Goal: Task Accomplishment & Management: Use online tool/utility

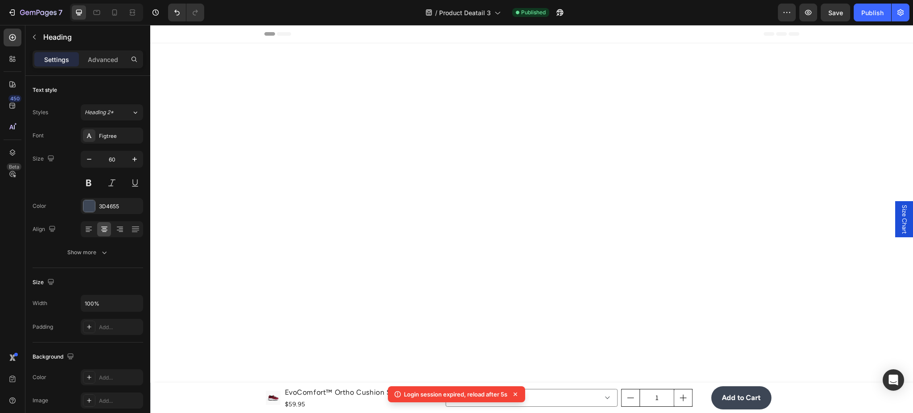
scroll to position [2114, 0]
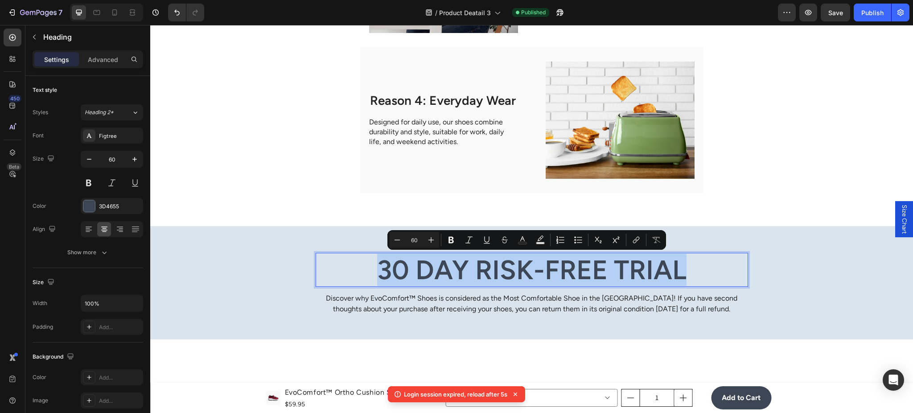
copy p "30 Day Risk-Free Trial"
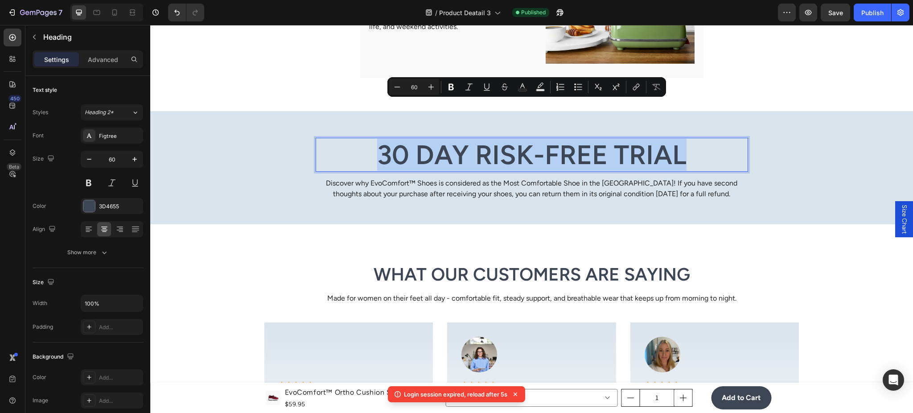
scroll to position [2193, 0]
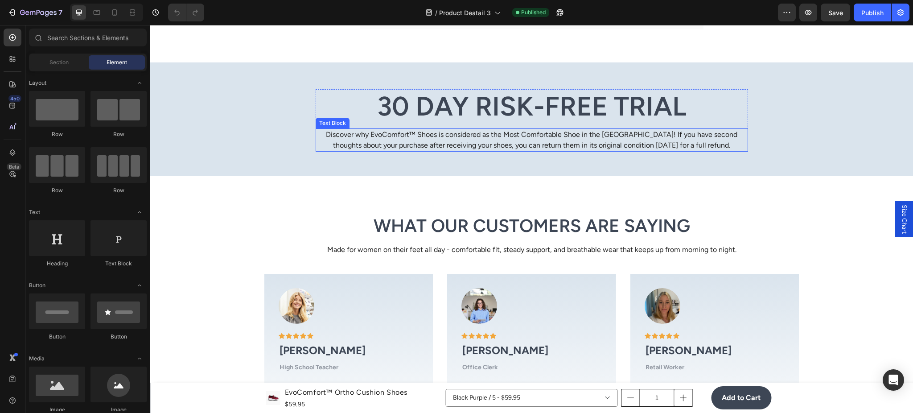
scroll to position [2376, 0]
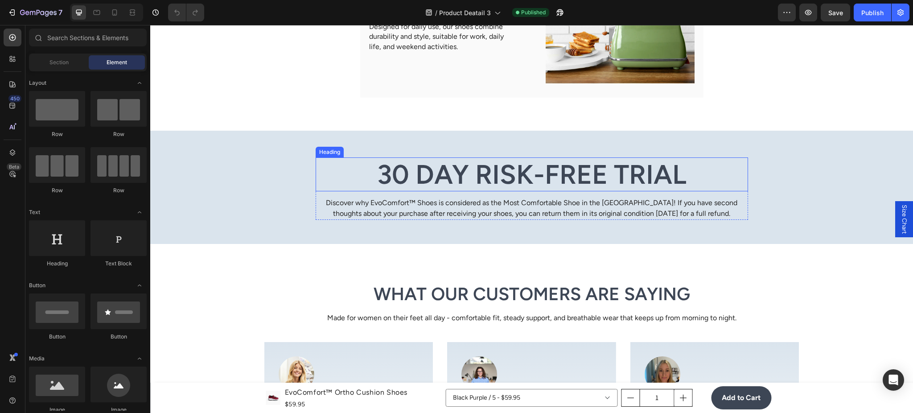
click at [382, 168] on h2 "30 Day Risk-Free Trial" at bounding box center [531, 174] width 432 height 34
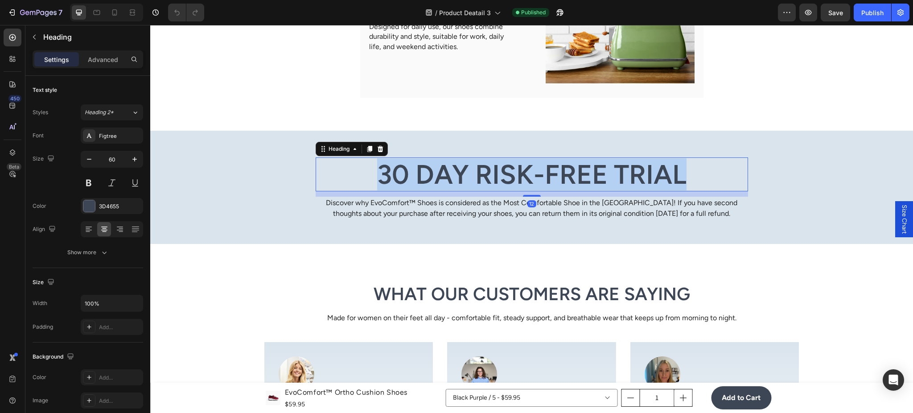
click at [382, 168] on p "30 Day Risk-Free Trial" at bounding box center [531, 174] width 430 height 32
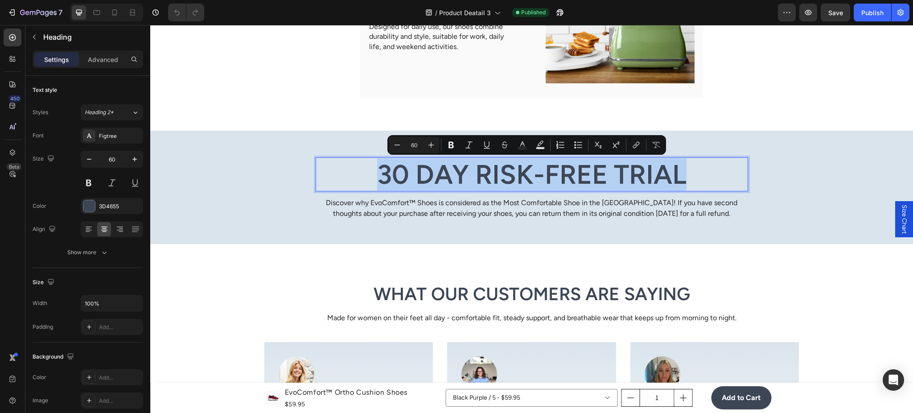
click at [382, 168] on p "30 Day Risk-Free Trial" at bounding box center [531, 174] width 430 height 32
click at [384, 169] on p "30 Day Risk-Free Trial" at bounding box center [531, 174] width 430 height 32
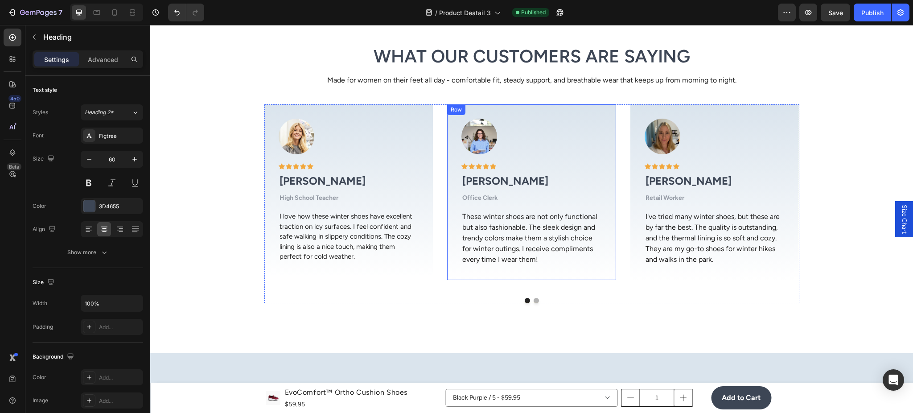
scroll to position [2931, 0]
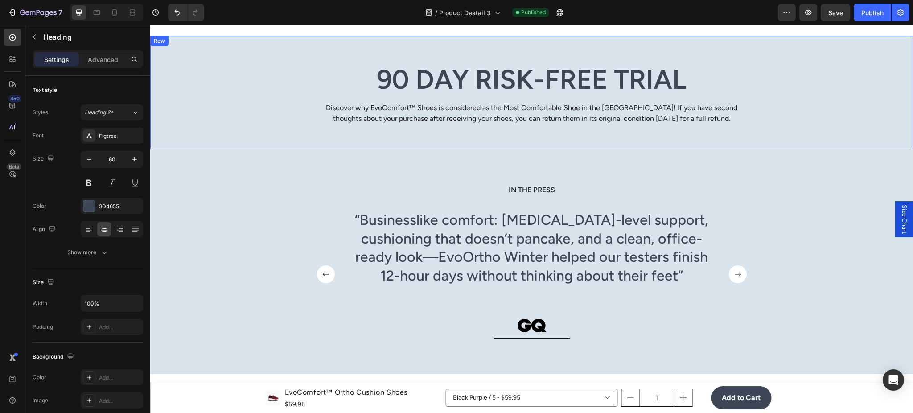
click at [373, 111] on p "Discover why EvoComfort™ Shoes is considered as the Most Comfortable Shoe in th…" at bounding box center [531, 112] width 430 height 21
click at [283, 116] on div "90 Day Risk-Free Trial Heading Discover why EvoComfort™ Shoes is considered as …" at bounding box center [531, 93] width 749 height 62
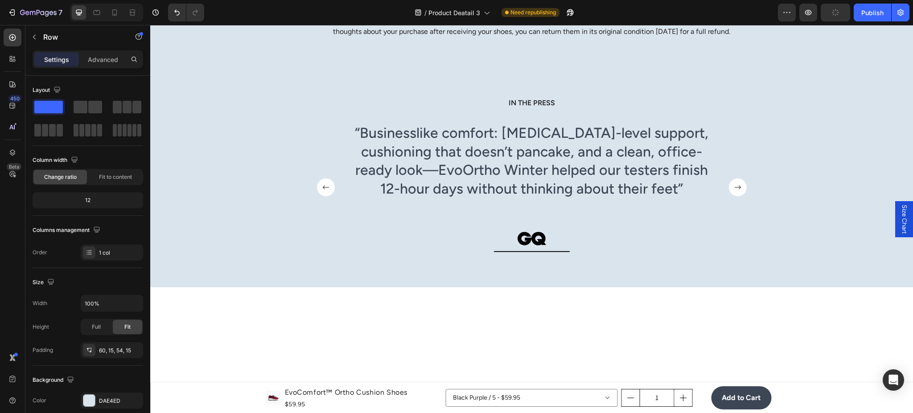
scroll to position [2852, 0]
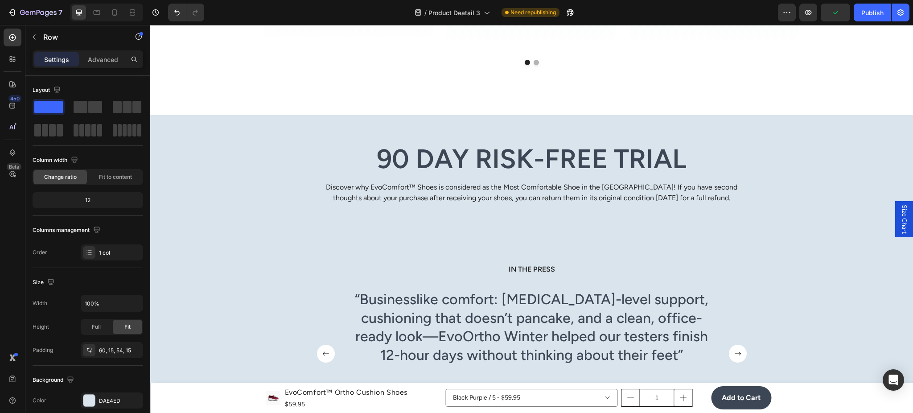
click at [268, 170] on div "90 Day Risk-Free Trial Heading Discover why EvoComfort™ Shoes is considered as …" at bounding box center [531, 173] width 749 height 62
click at [229, 172] on div "90 Day Risk-Free Trial Heading Discover why EvoComfort™ Shoes is considered as …" at bounding box center [531, 173] width 749 height 62
click at [393, 136] on div "90 Day Risk-Free Trial Heading Discover why EvoComfort™ Shoes is considered as …" at bounding box center [531, 171] width 762 height 113
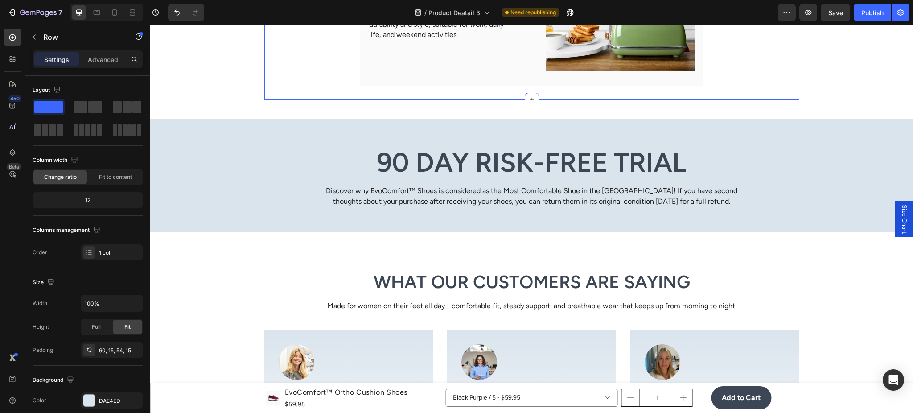
scroll to position [2297, 0]
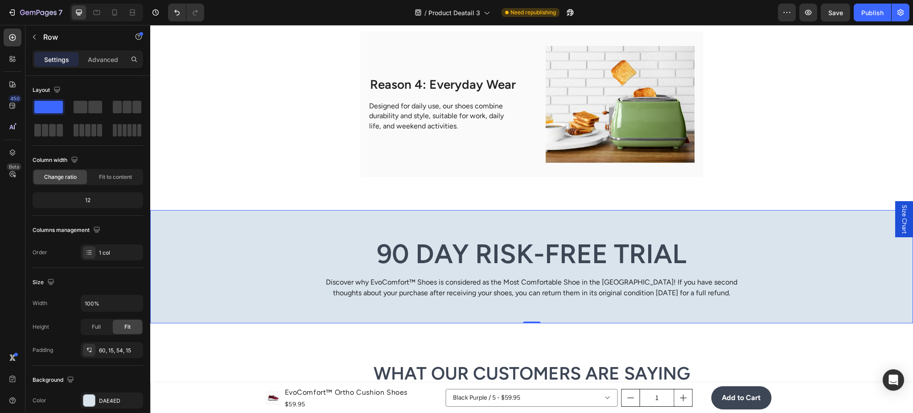
click at [197, 242] on div "90 Day Risk-Free Trial Heading Discover why EvoComfort™ Shoes is considered as …" at bounding box center [531, 268] width 749 height 62
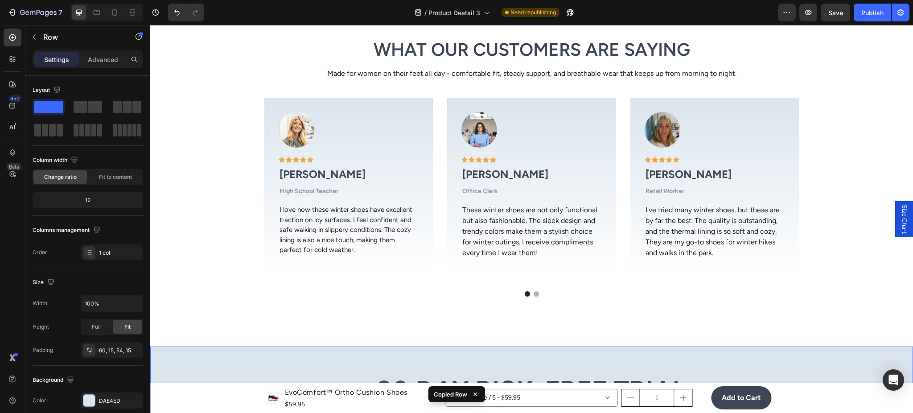
scroll to position [2772, 0]
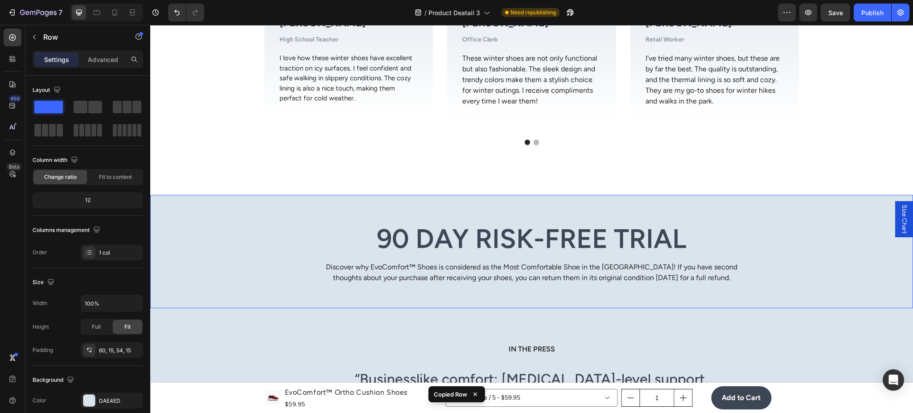
click at [234, 214] on div "90 Day Risk-Free Trial Heading Discover why EvoComfort™ Shoes is considered as …" at bounding box center [531, 251] width 762 height 113
click at [245, 207] on div "90 Day Risk-Free Trial Heading Discover why EvoComfort™ Shoes is considered as …" at bounding box center [531, 251] width 762 height 113
click at [356, 174] on div "What Our Customers Are Saying Heading Made for women on their feet all day - co…" at bounding box center [531, 15] width 762 height 331
click at [353, 228] on h2 "90 Day Risk-Free Trial" at bounding box center [531, 238] width 432 height 34
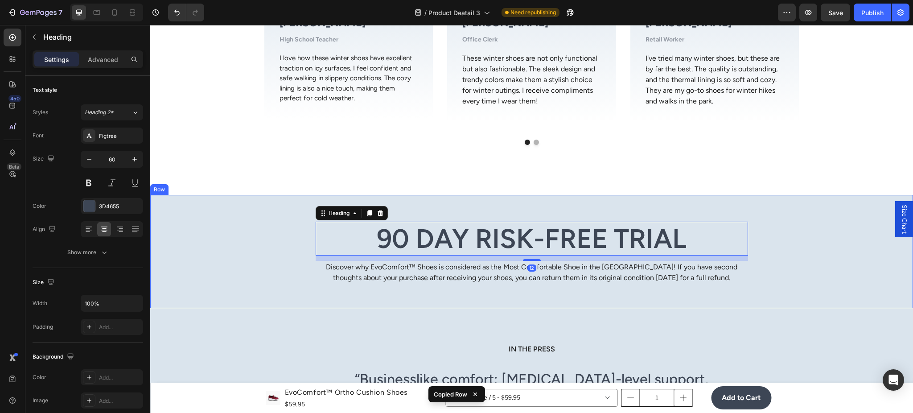
click at [810, 216] on div "90 Day Risk-Free Trial Heading 12 Discover why EvoComfort™ Shoes is considered …" at bounding box center [531, 251] width 762 height 113
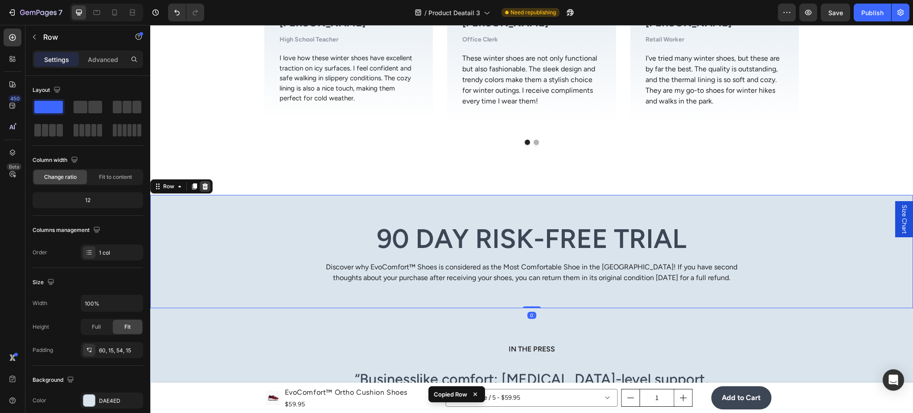
click at [205, 185] on icon at bounding box center [205, 186] width 6 height 6
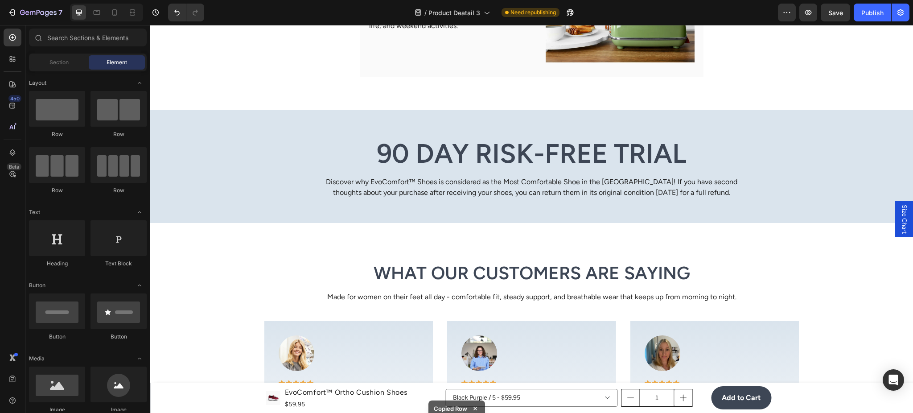
scroll to position [2376, 0]
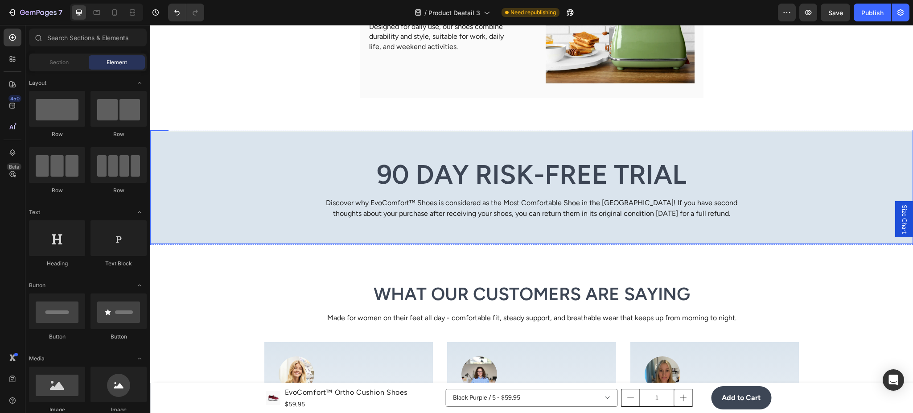
click at [247, 177] on div "90 Day Risk-Free Trial Heading Discover why EvoComfort™ Shoes is considered as …" at bounding box center [531, 188] width 749 height 62
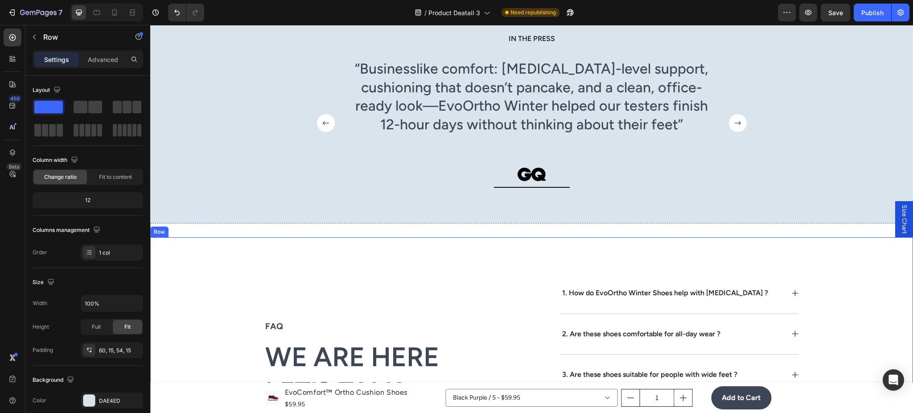
scroll to position [2852, 0]
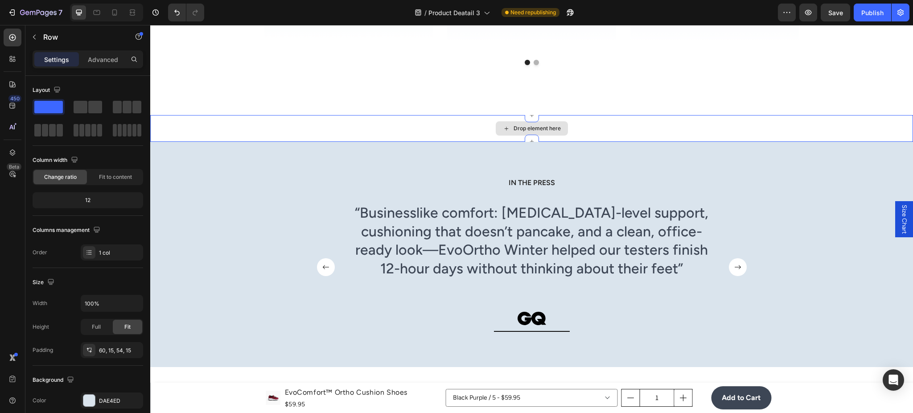
click at [600, 134] on div "Drop element here" at bounding box center [531, 128] width 762 height 27
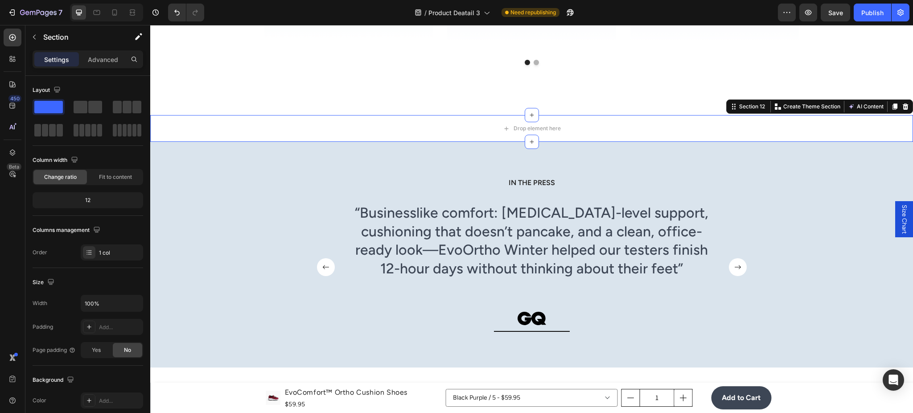
click at [902, 107] on icon at bounding box center [905, 106] width 6 height 6
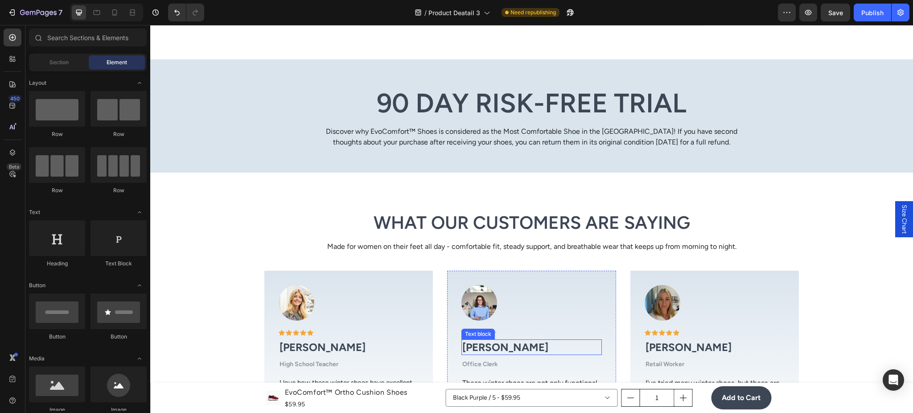
scroll to position [2376, 0]
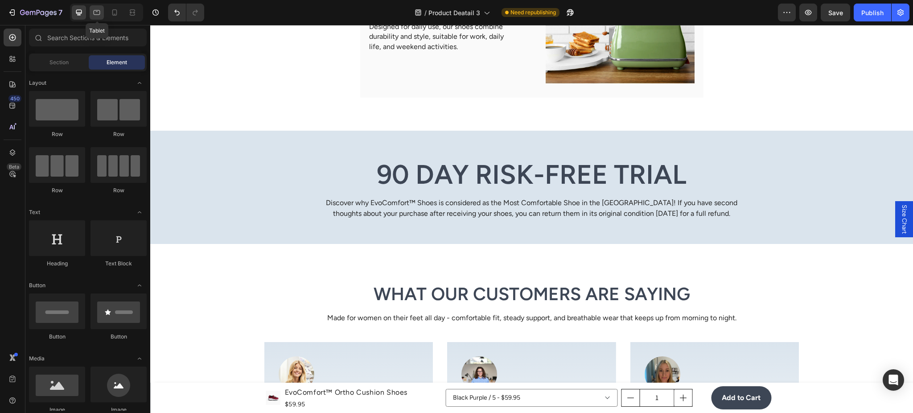
click at [97, 15] on icon at bounding box center [96, 12] width 9 height 9
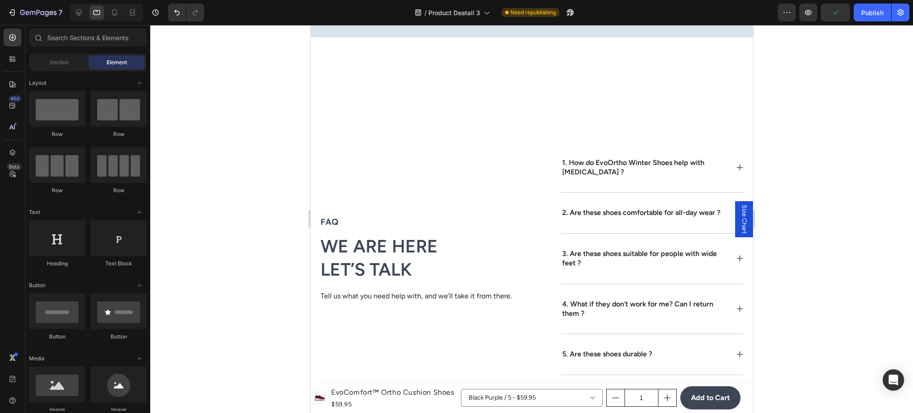
scroll to position [3406, 0]
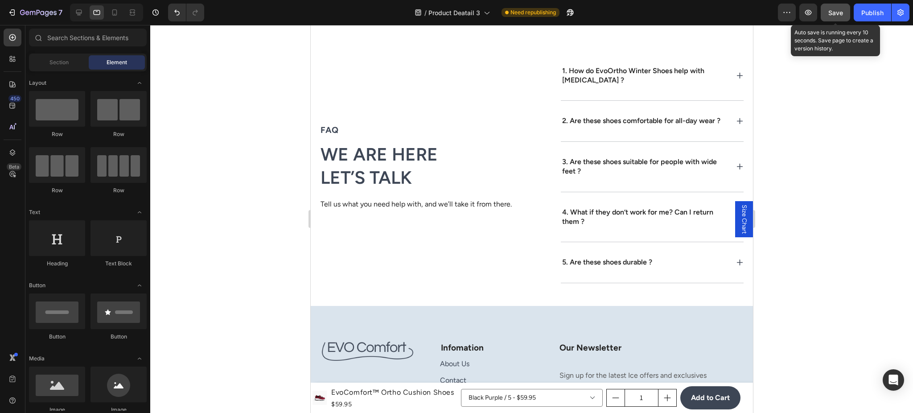
click at [842, 18] on button "Save" at bounding box center [834, 13] width 29 height 18
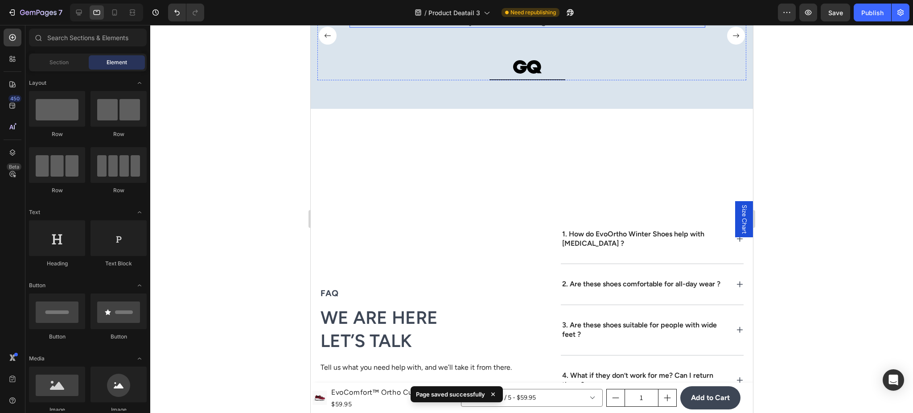
scroll to position [3402, 0]
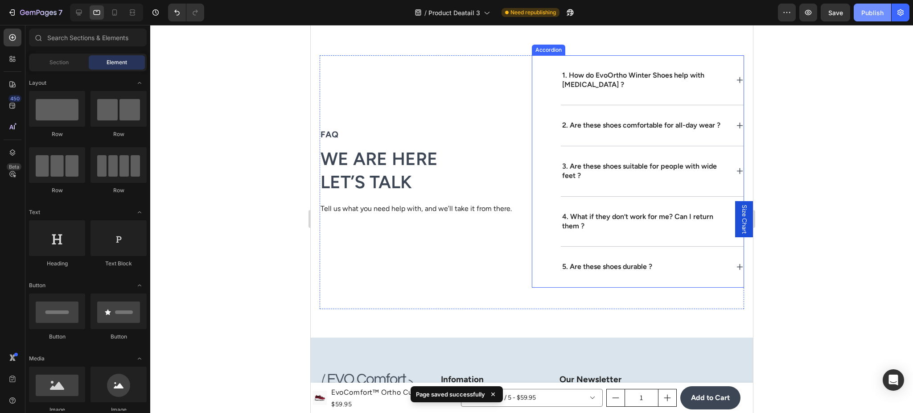
click at [873, 13] on div "Publish" at bounding box center [872, 12] width 22 height 9
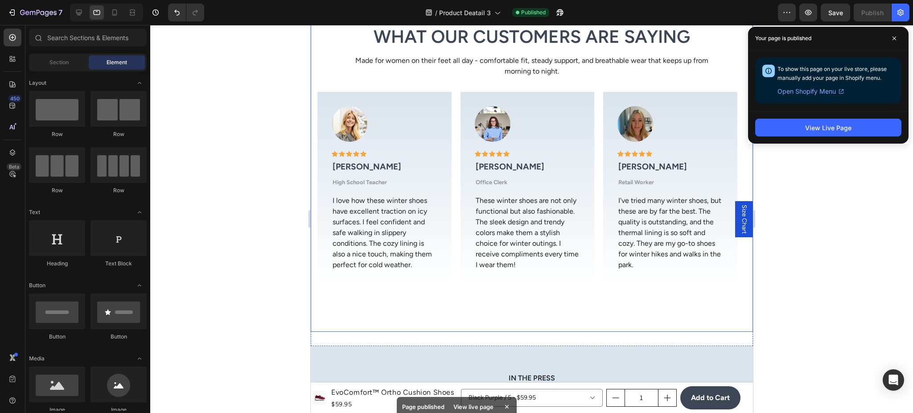
scroll to position [2768, 0]
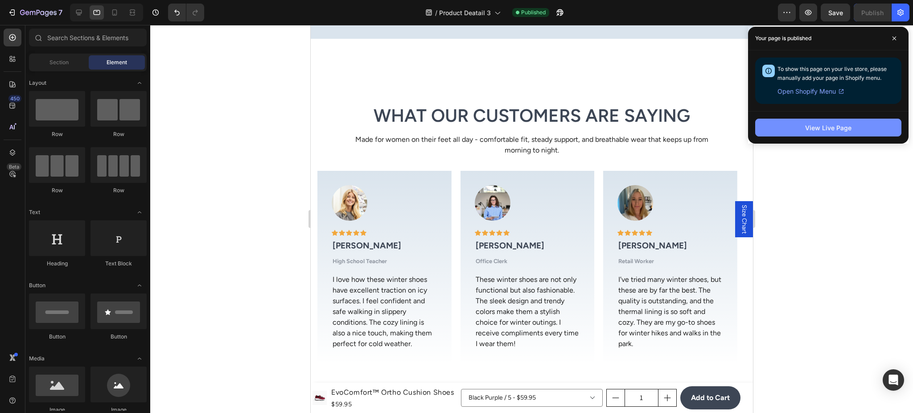
click at [789, 129] on button "View Live Page" at bounding box center [828, 128] width 146 height 18
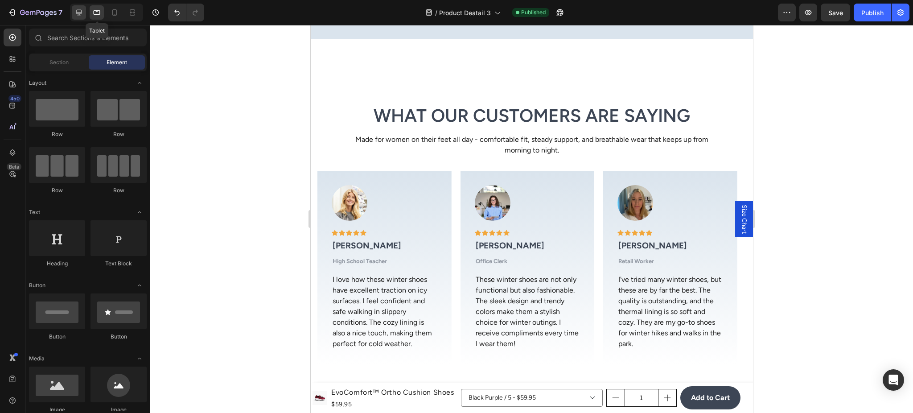
click at [83, 11] on icon at bounding box center [78, 12] width 9 height 9
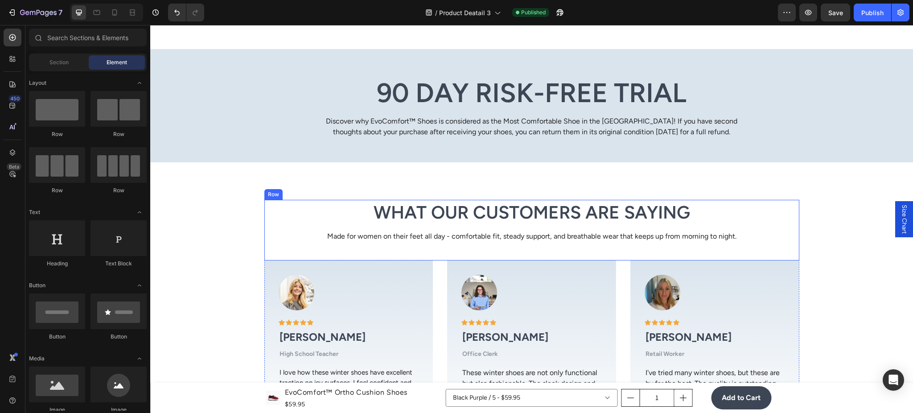
scroll to position [2451, 0]
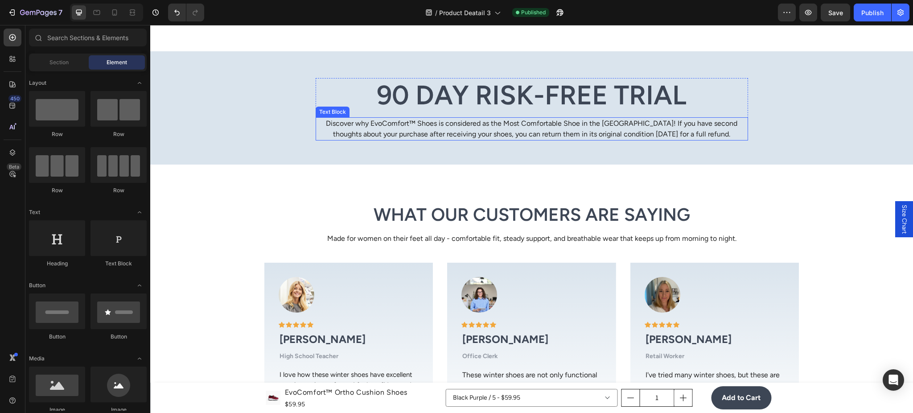
click at [624, 125] on p "Discover why EvoComfort™ Shoes is considered as the Most Comfortable Shoe in th…" at bounding box center [531, 128] width 430 height 21
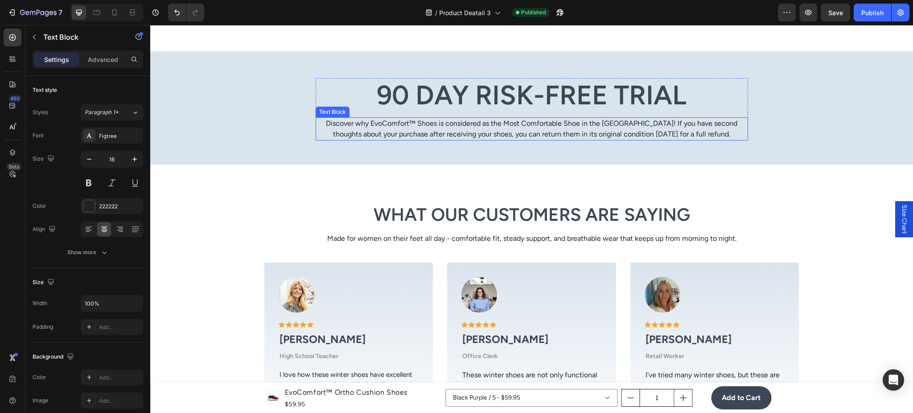
click at [624, 125] on p "Discover why EvoComfort™ Shoes is considered as the Most Comfortable Shoe in th…" at bounding box center [531, 128] width 430 height 21
click at [638, 129] on p "Discover why EvoComfort™ Shoes is considered as the Most Comfortable Shoe in th…" at bounding box center [531, 128] width 430 height 21
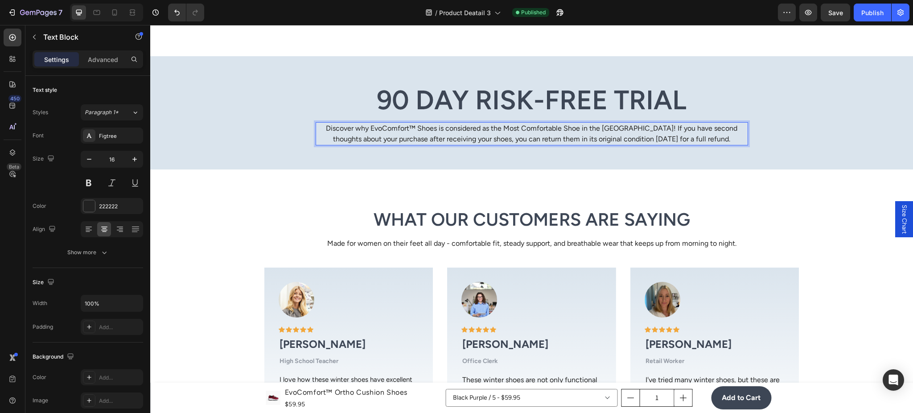
scroll to position [2456, 0]
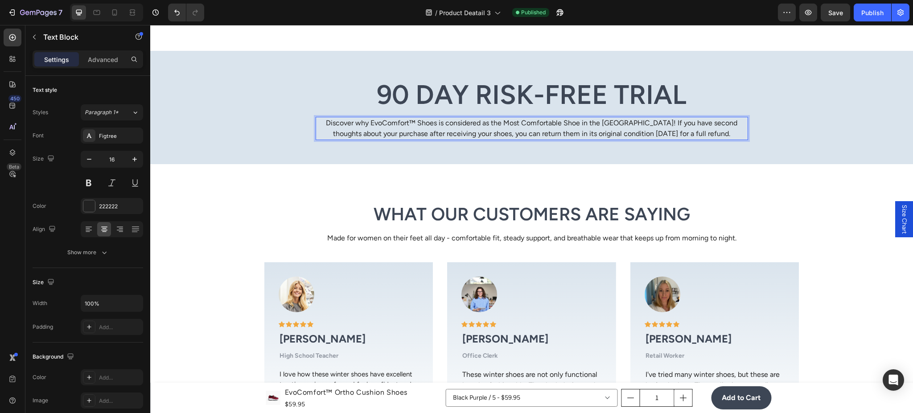
click at [638, 134] on p "Discover why EvoComfort™ Shoes is considered as the Most Comfortable Shoe in th…" at bounding box center [531, 128] width 430 height 21
click at [635, 132] on p "Discover why EvoComfort™ Shoes is considered as the Most Comfortable Shoe in th…" at bounding box center [531, 128] width 430 height 21
click at [631, 132] on p "Discover why EvoComfort™ Shoes is considered as the Most Comfortable Shoe in th…" at bounding box center [531, 128] width 430 height 21
click at [872, 19] on button "Publish" at bounding box center [871, 13] width 37 height 18
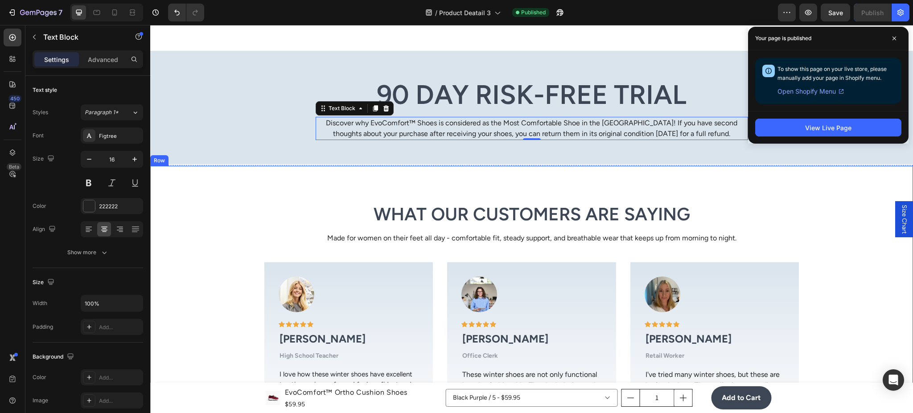
click at [265, 130] on div "90 Day Risk-Free Trial Heading Discover why EvoComfort™ Shoes is considered as …" at bounding box center [531, 109] width 749 height 62
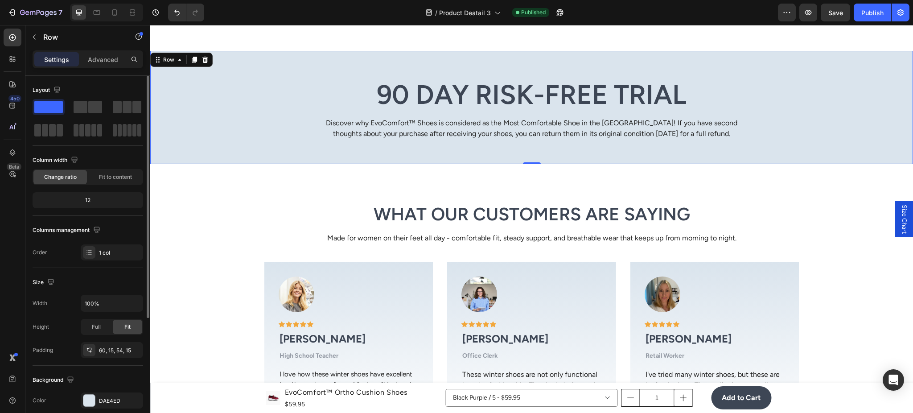
scroll to position [181, 0]
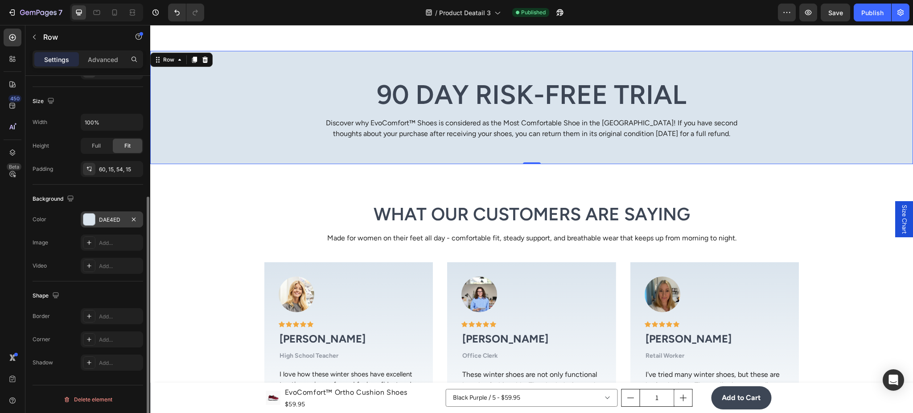
click at [112, 221] on div "DAE4ED" at bounding box center [112, 220] width 26 height 8
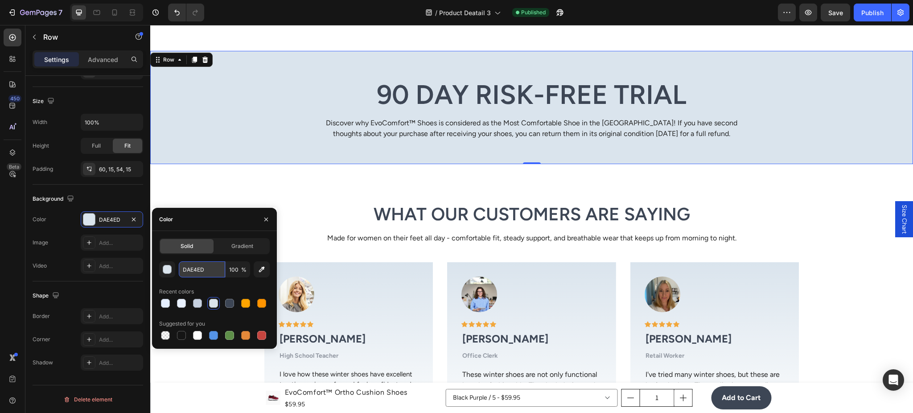
click at [205, 264] on input "DAE4ED" at bounding box center [202, 269] width 46 height 16
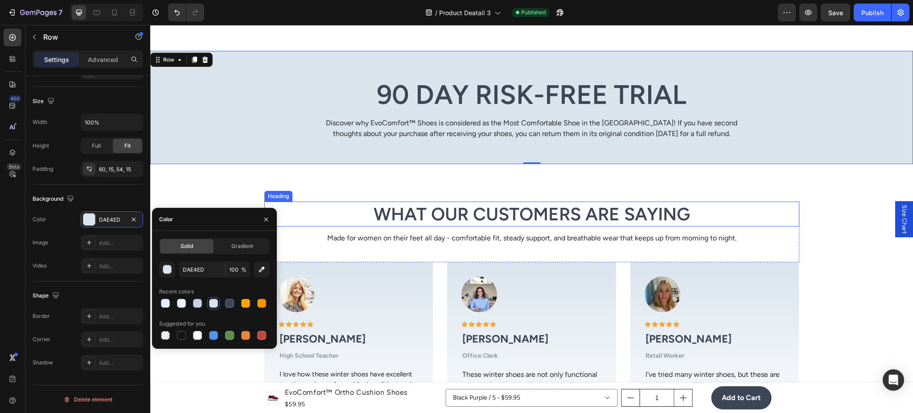
click at [310, 221] on h2 "What Our Customers Are Saying" at bounding box center [531, 213] width 535 height 25
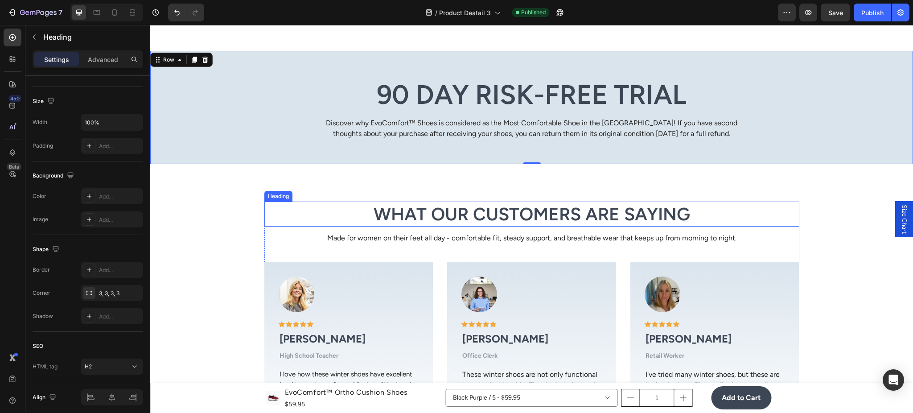
scroll to position [0, 0]
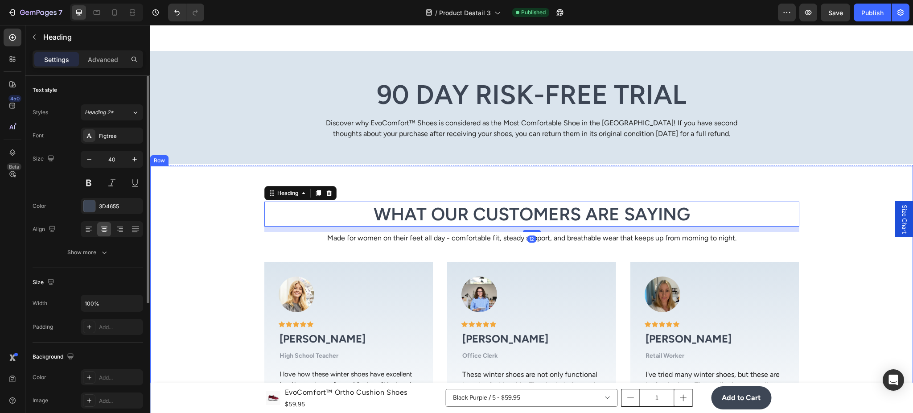
click at [228, 295] on div "What Our Customers Are Saying Heading 12 Made for women on their feet all day -…" at bounding box center [531, 330] width 749 height 259
